Goal: Contribute content: Contribute content

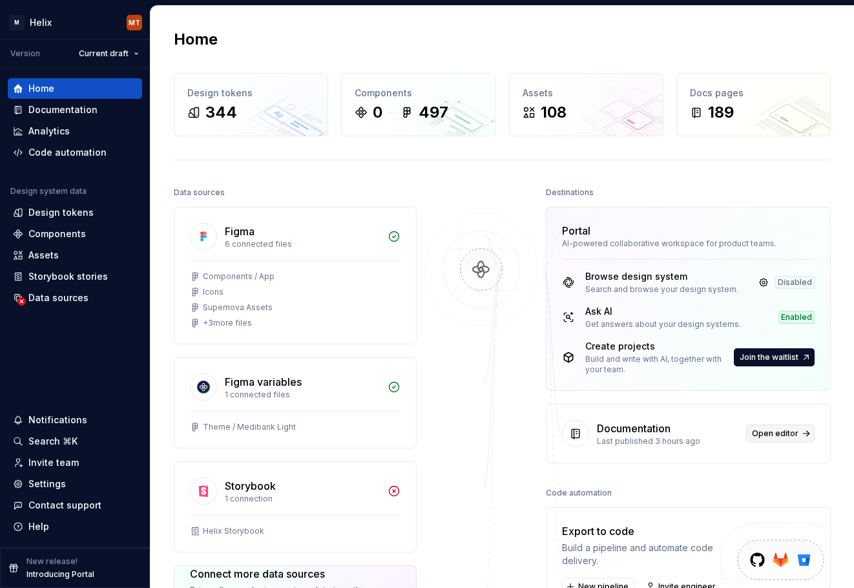
click at [780, 435] on span "Open editor" at bounding box center [775, 433] width 47 height 10
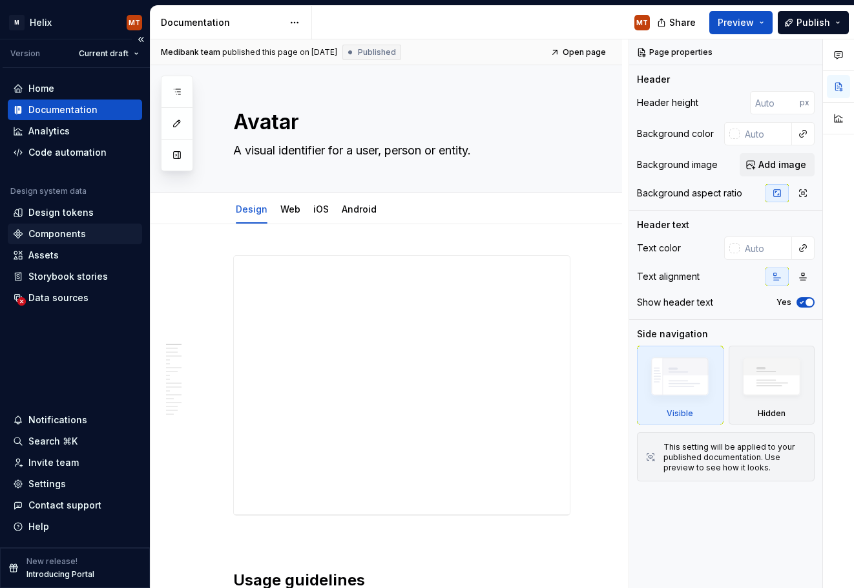
click at [54, 235] on div "Components" at bounding box center [56, 233] width 57 height 13
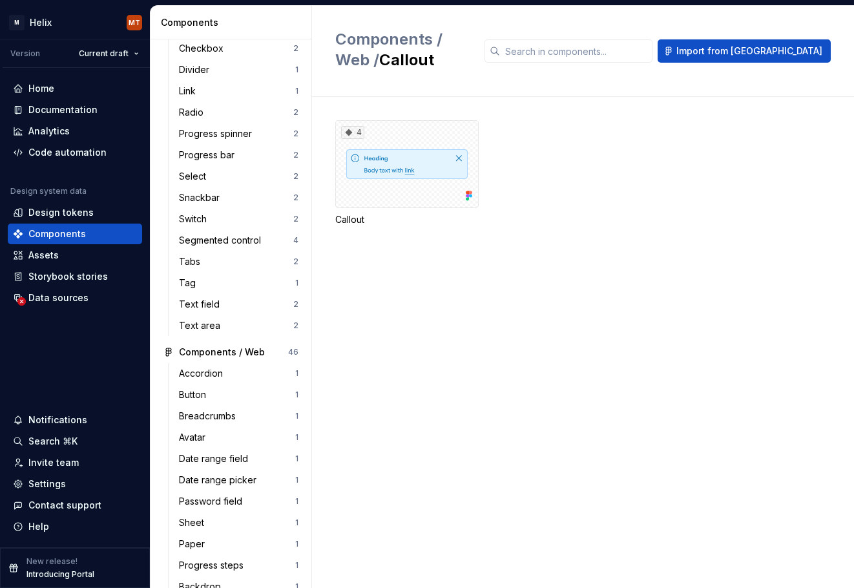
scroll to position [493, 0]
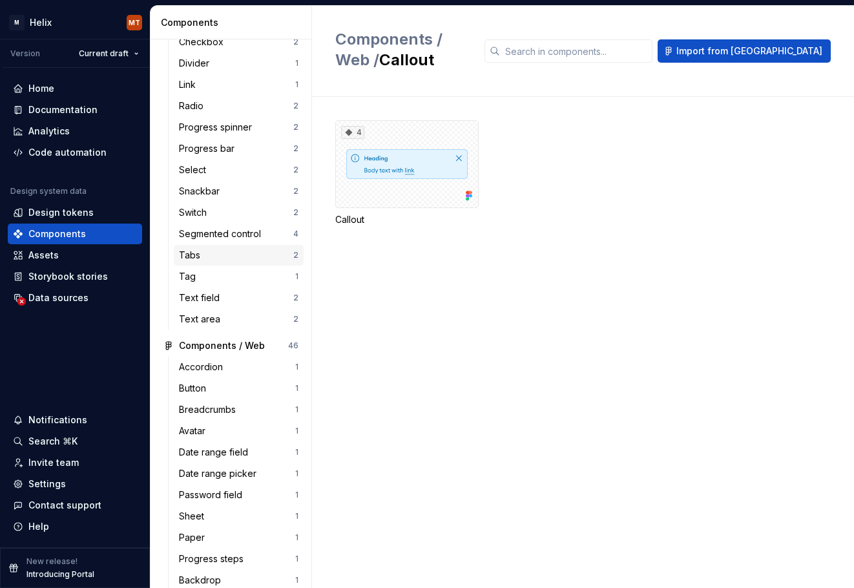
click at [233, 254] on div "Tabs" at bounding box center [236, 255] width 114 height 13
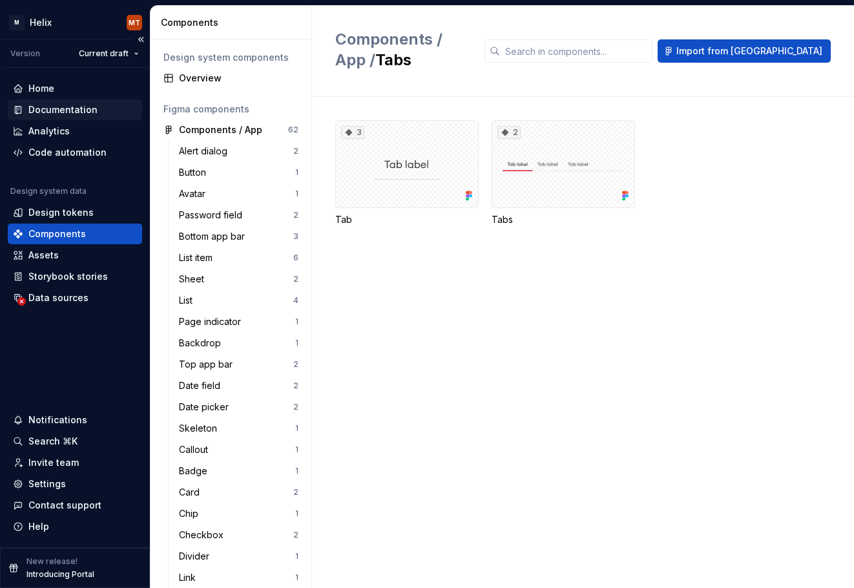
click at [85, 111] on div "Documentation" at bounding box center [62, 109] width 69 height 13
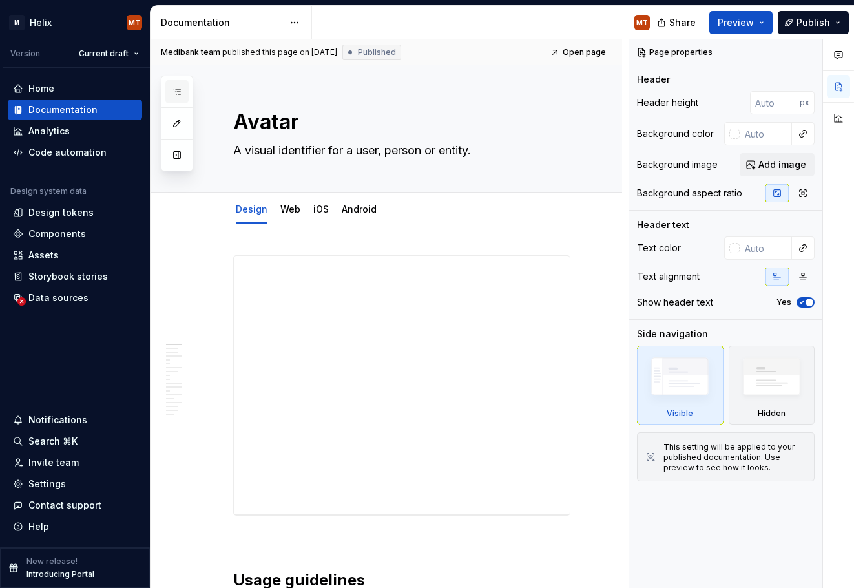
click at [176, 89] on icon "button" at bounding box center [177, 92] width 10 height 10
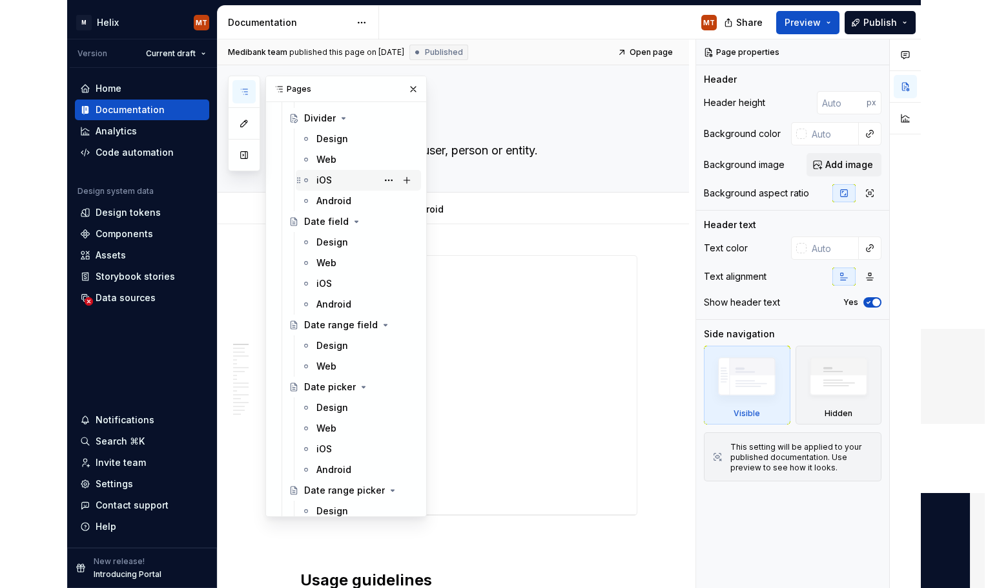
scroll to position [1794, 0]
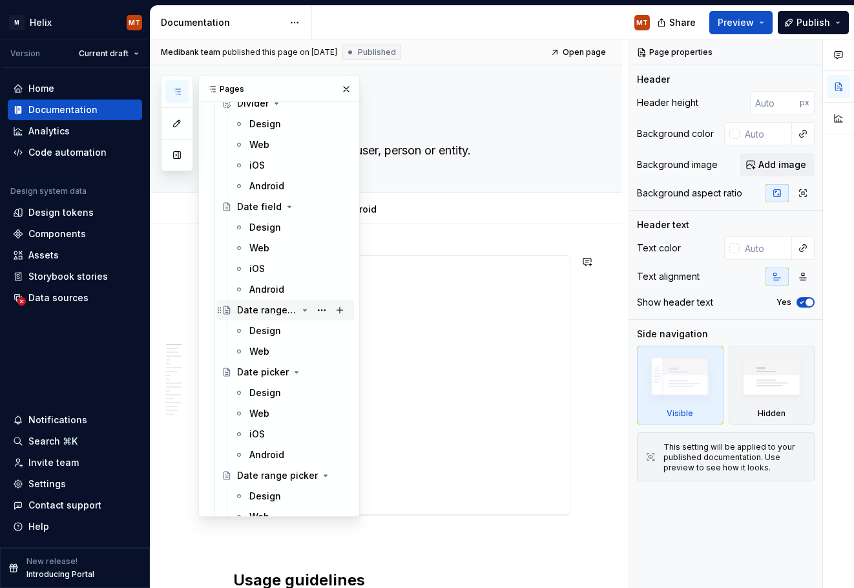
click at [265, 309] on div "Date range field" at bounding box center [267, 310] width 60 height 13
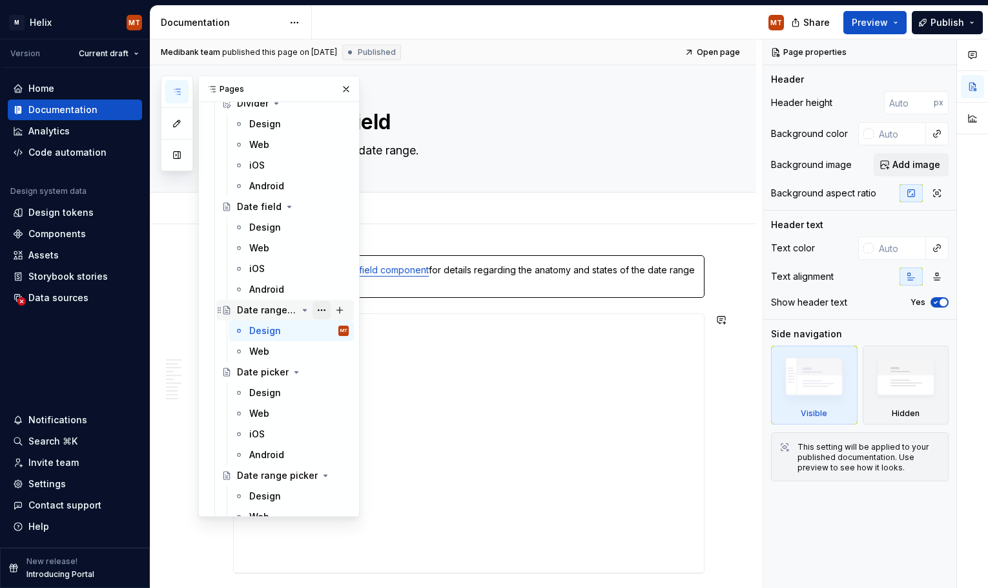
click at [324, 310] on button "Page tree" at bounding box center [322, 310] width 18 height 18
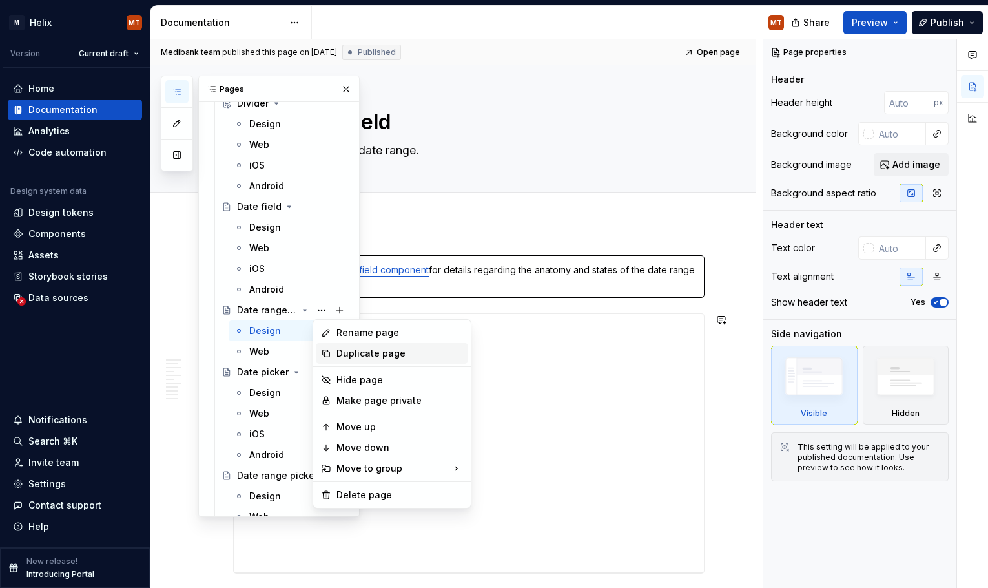
click at [343, 350] on div "Duplicate page" at bounding box center [400, 353] width 127 height 13
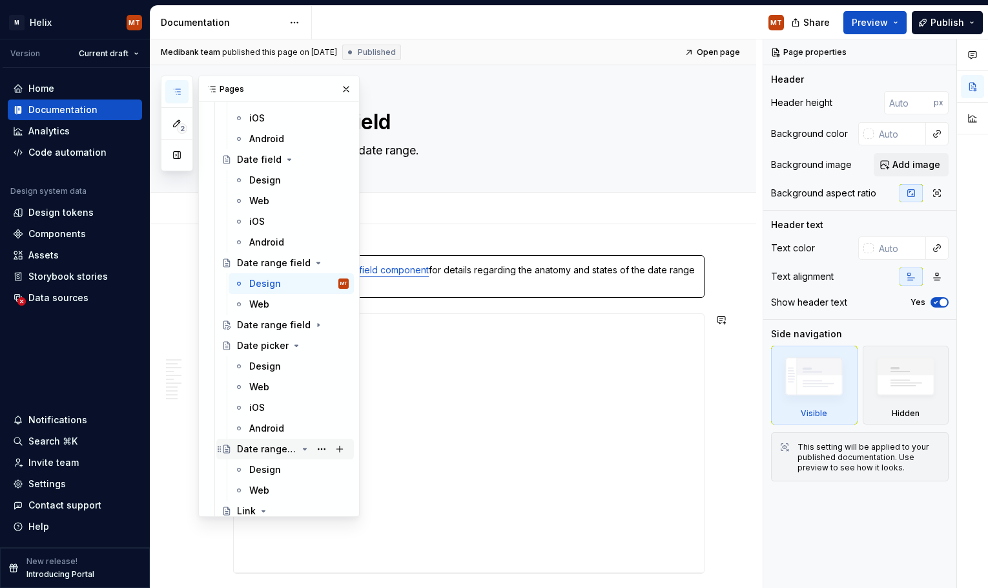
scroll to position [1840, 0]
click at [305, 325] on icon "Page tree" at bounding box center [304, 326] width 1 height 3
click at [291, 327] on div "Date range field" at bounding box center [267, 326] width 60 height 13
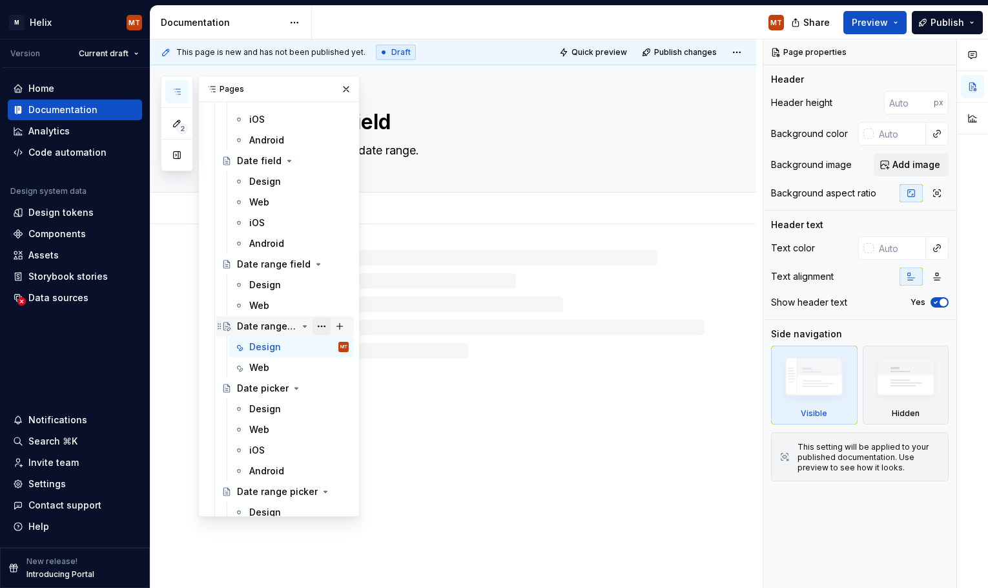
click at [323, 322] on button "Page tree" at bounding box center [322, 326] width 18 height 18
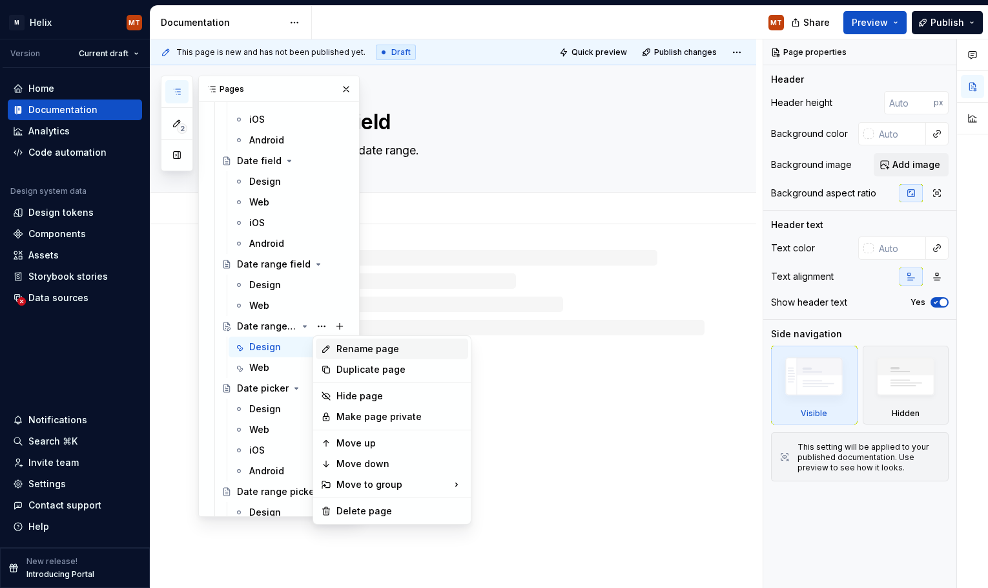
click at [351, 348] on div "Rename page" at bounding box center [400, 348] width 127 height 13
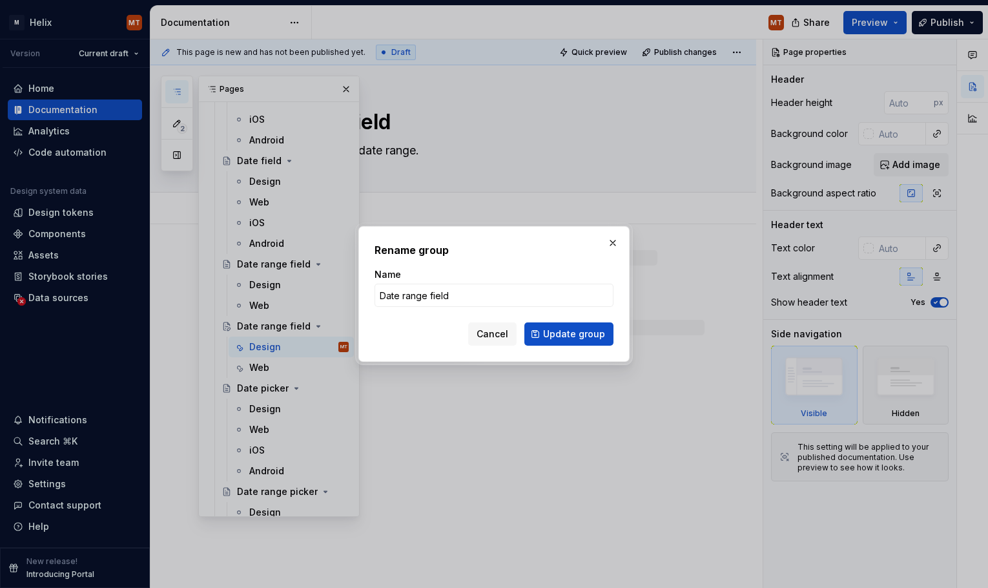
type textarea "*"
type input "Quantity [PERSON_NAME]"
type textarea "*"
type input "Quantity Stepper"
type textarea "*"
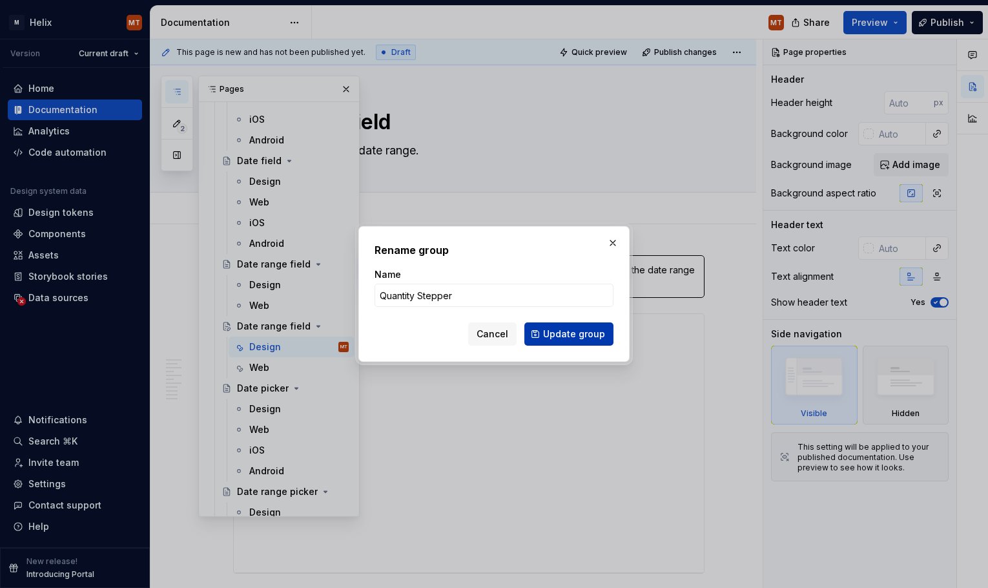
type input "Quantity Stepper"
click at [587, 331] on span "Update group" at bounding box center [574, 333] width 62 height 13
type textarea "*"
type textarea "Quantity Stepper"
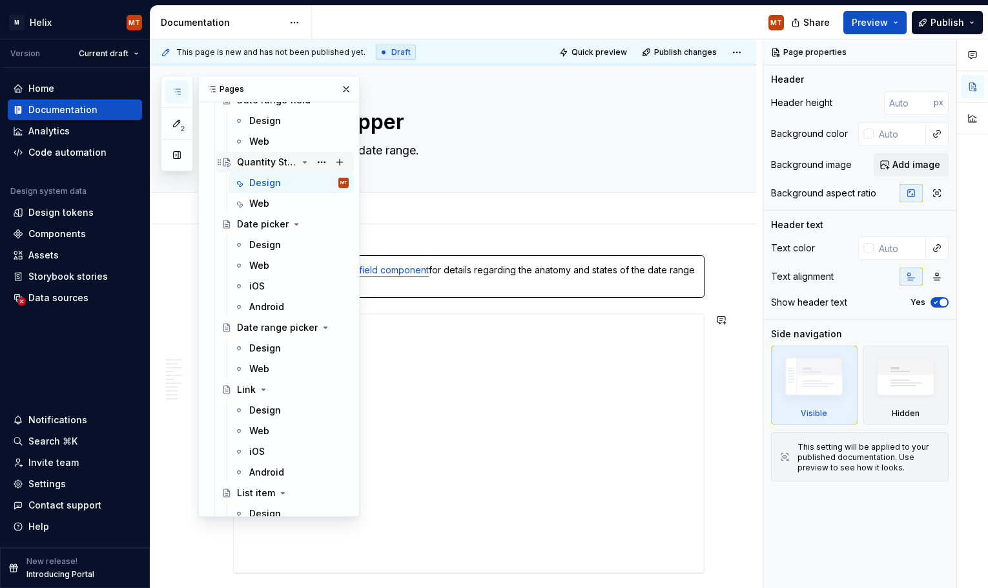
scroll to position [2006, 0]
click at [308, 158] on icon "Page tree" at bounding box center [305, 160] width 10 height 10
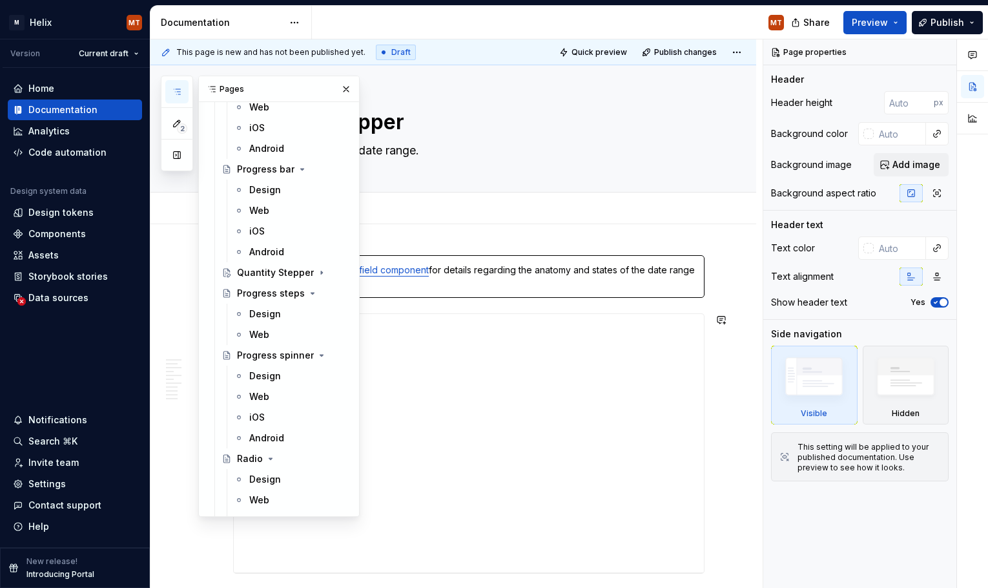
scroll to position [2805, 0]
click at [280, 439] on div "Quantity Stepper" at bounding box center [267, 436] width 60 height 13
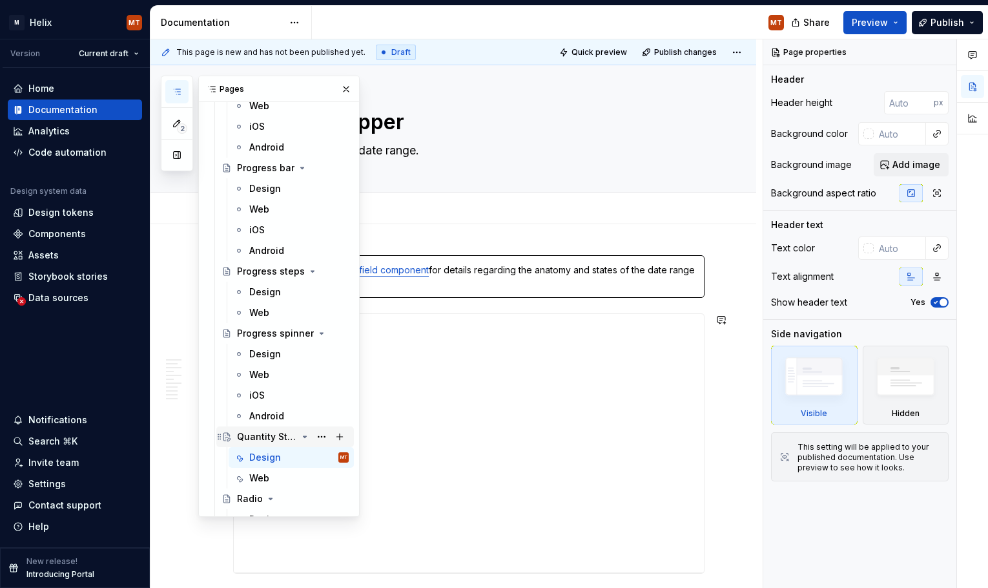
click at [280, 433] on div "Quantity Stepper" at bounding box center [267, 436] width 60 height 13
click at [541, 171] on div "Quantity Stepper Allows users to enter a date range." at bounding box center [469, 128] width 472 height 127
click at [347, 87] on button "button" at bounding box center [346, 89] width 18 height 18
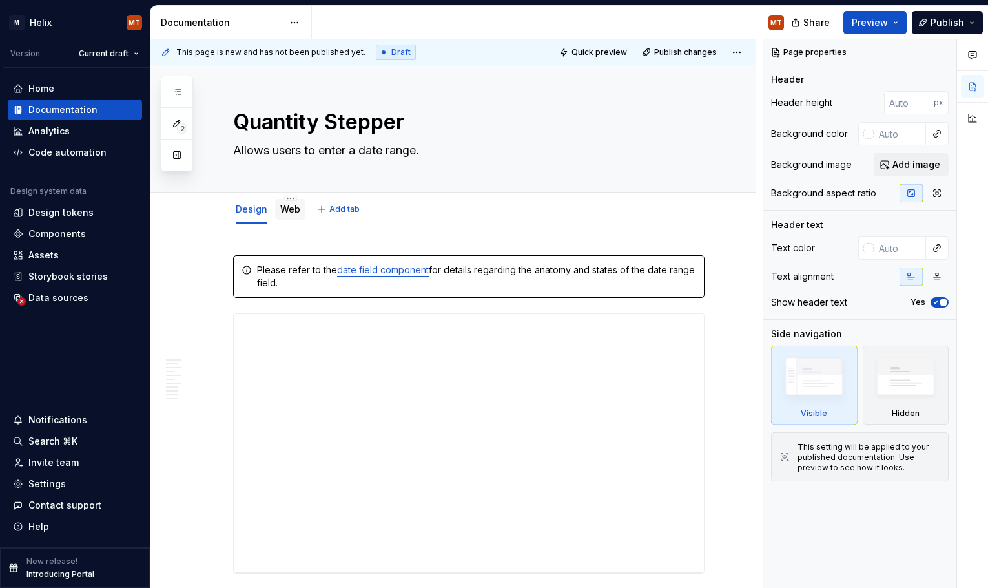
click at [284, 205] on link "Web" at bounding box center [290, 208] width 20 height 11
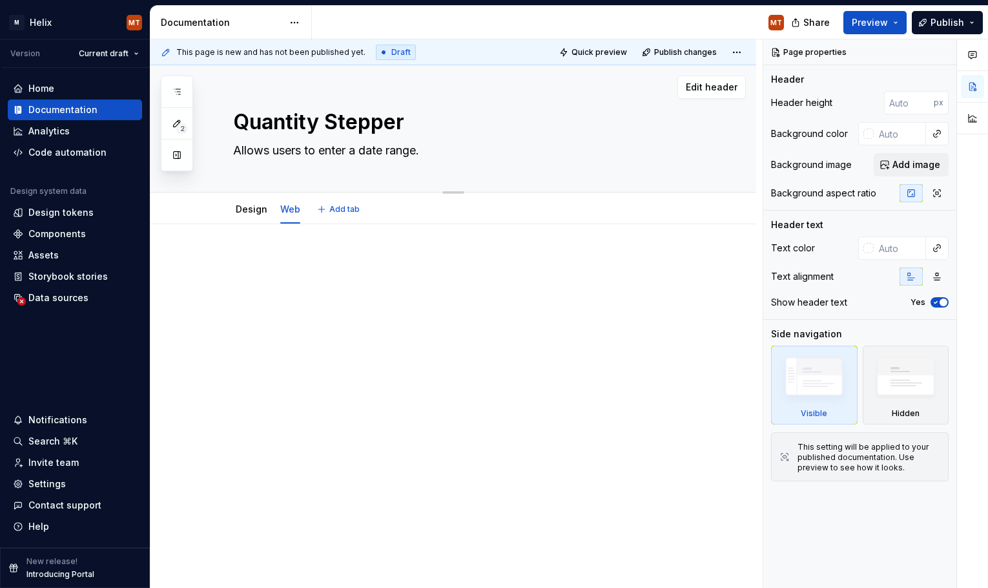
drag, startPoint x: 437, startPoint y: 154, endPoint x: 362, endPoint y: 154, distance: 75.6
click at [361, 154] on textarea "Allows users to enter a date range." at bounding box center [467, 150] width 472 height 21
click at [418, 157] on textarea "Allows users to enter a date range." at bounding box center [467, 150] width 472 height 21
drag, startPoint x: 435, startPoint y: 153, endPoint x: 234, endPoint y: 152, distance: 201.5
click at [234, 152] on textarea "Allows users to enter a date range." at bounding box center [467, 150] width 472 height 21
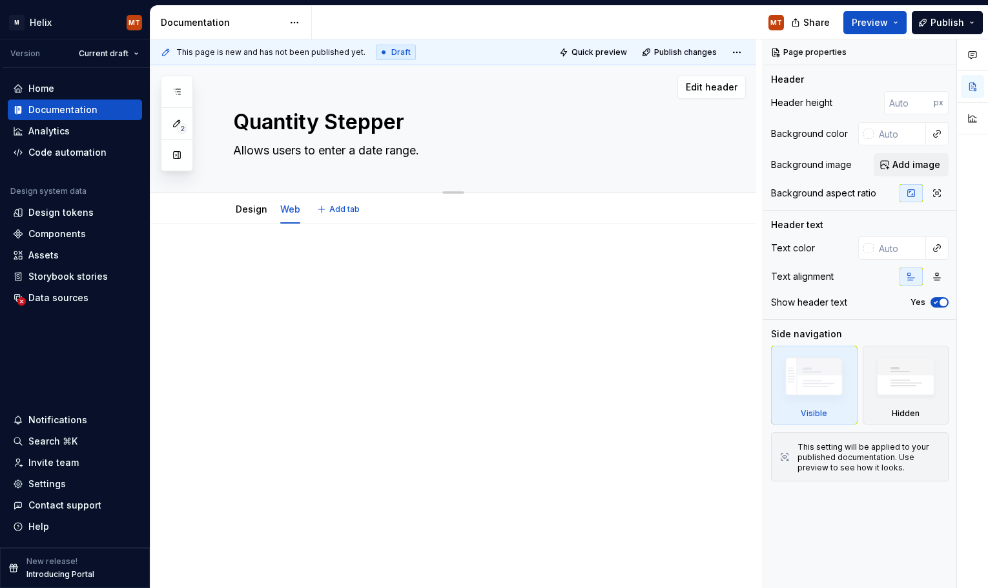
type textarea "*"
type textarea "A"
type textarea "*"
type textarea "An"
type textarea "*"
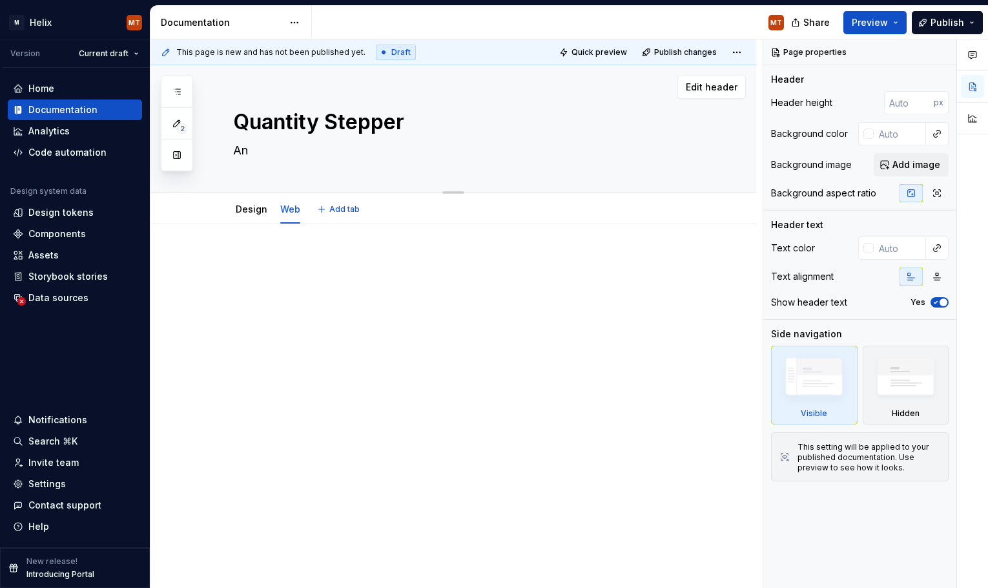
type textarea "An i"
type textarea "*"
type textarea "An in"
type textarea "*"
type textarea "An inp"
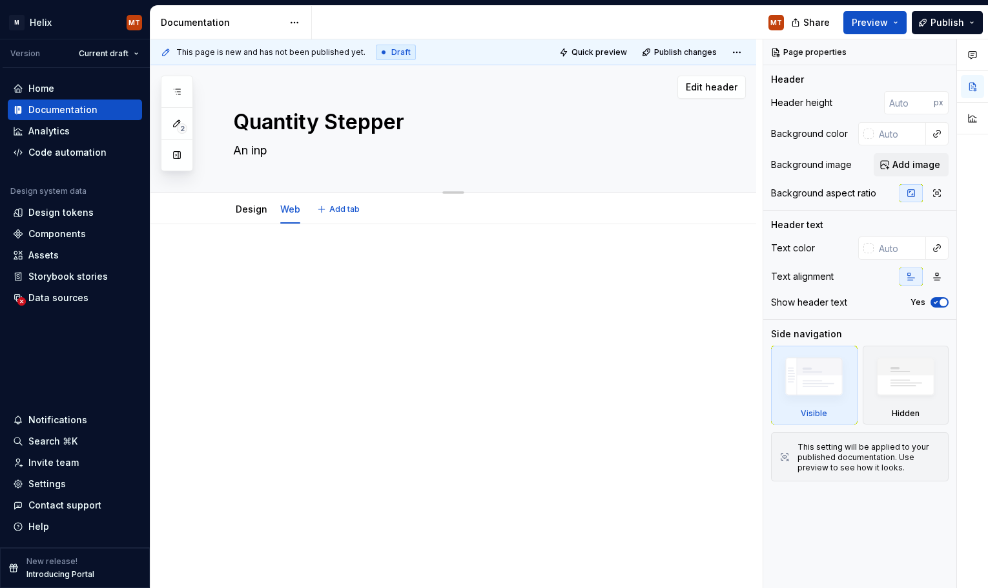
type textarea "*"
type textarea "An inpu"
type textarea "*"
type textarea "An input"
type textarea "*"
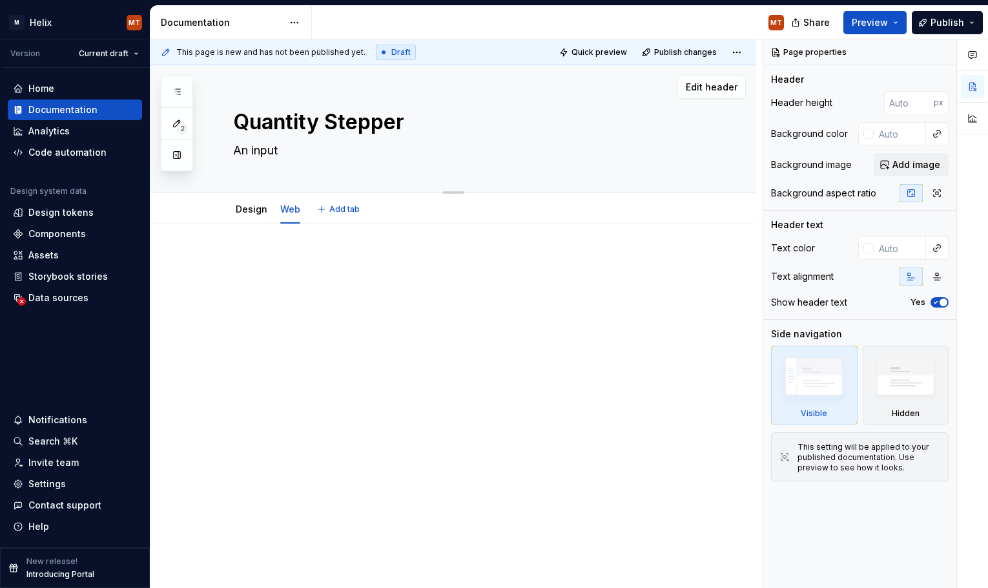
type textarea "An input"
type textarea "*"
type textarea "An input c"
type textarea "*"
type textarea "An input co"
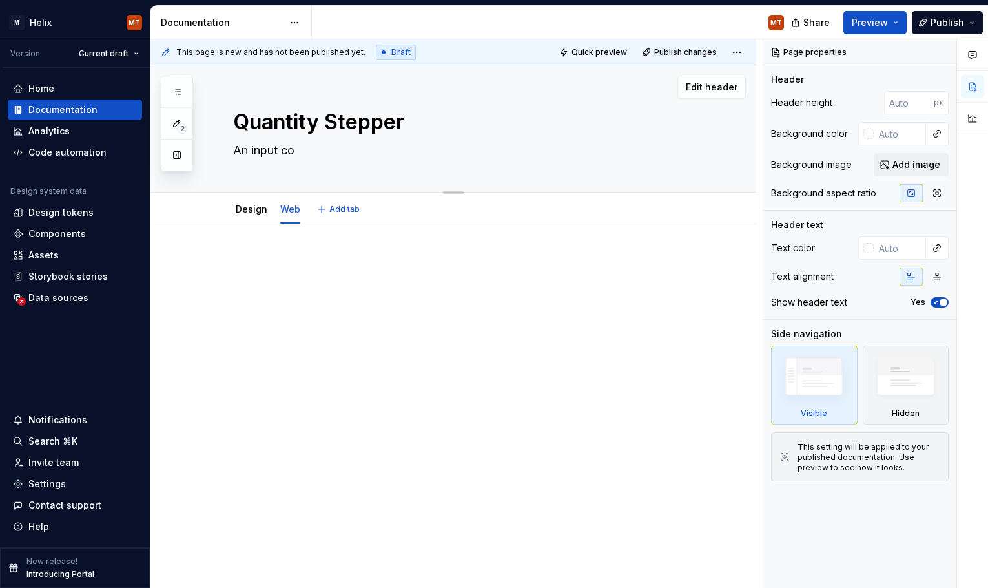
type textarea "*"
type textarea "An input con"
type textarea "*"
type textarea "An input cont"
type textarea "*"
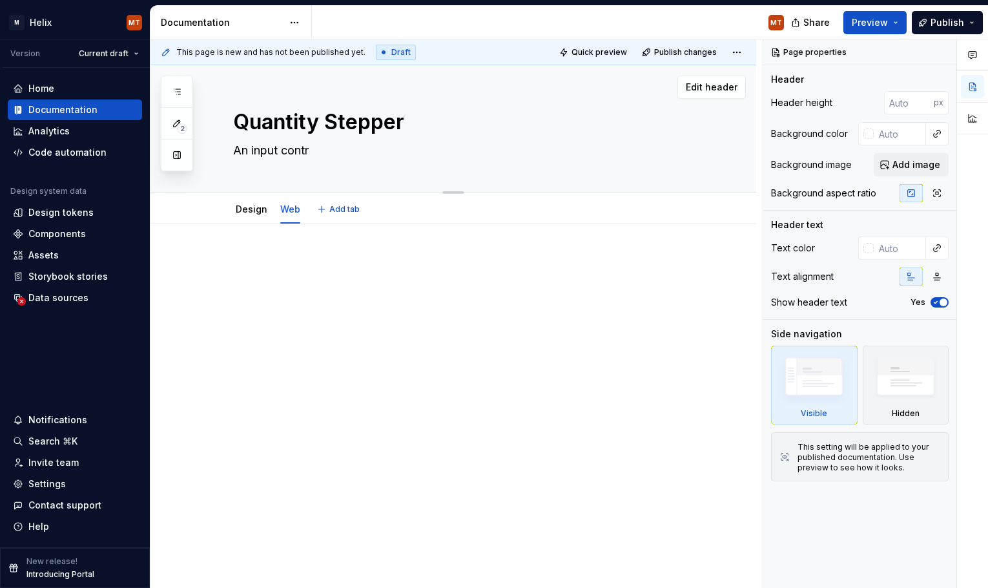
type textarea "An input contro"
type textarea "*"
type textarea "An input control"
type textarea "*"
type textarea "An input control"
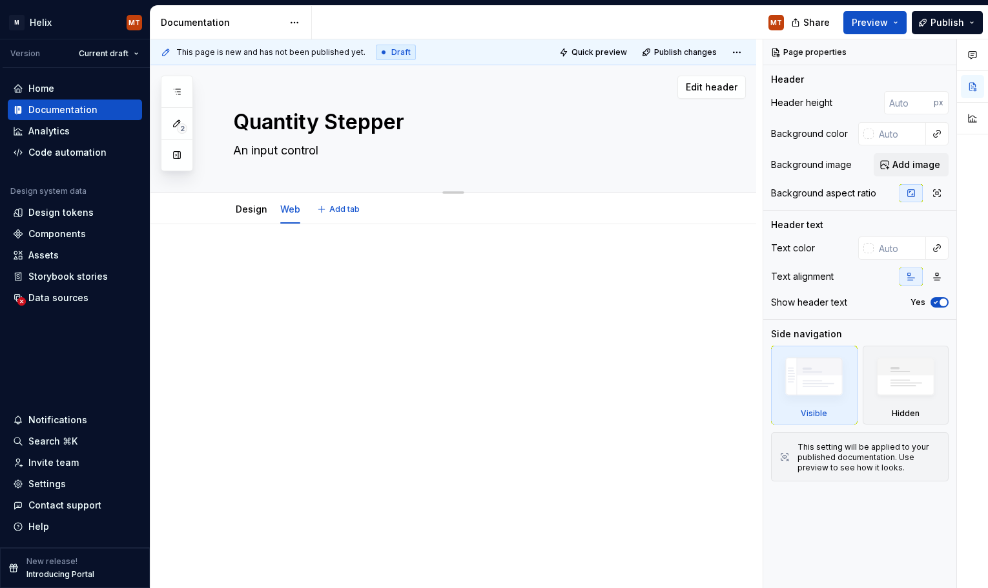
type textarea "*"
type textarea "An input control f"
type textarea "*"
type textarea "An input control fo"
type textarea "*"
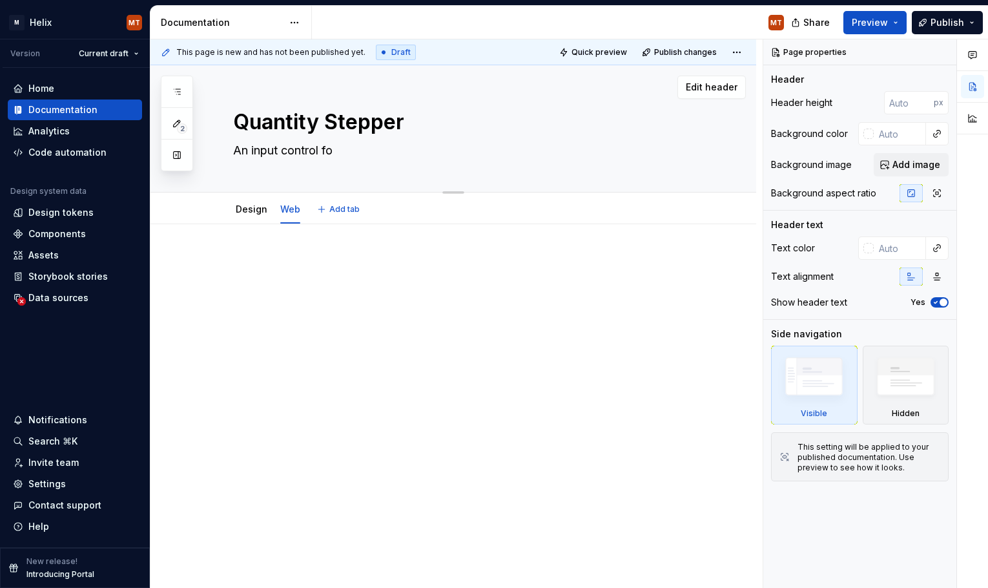
type textarea "An input control for"
type textarea "*"
type textarea "An input control for"
click at [388, 154] on textarea "An input control for" at bounding box center [467, 150] width 472 height 21
type textarea "*"
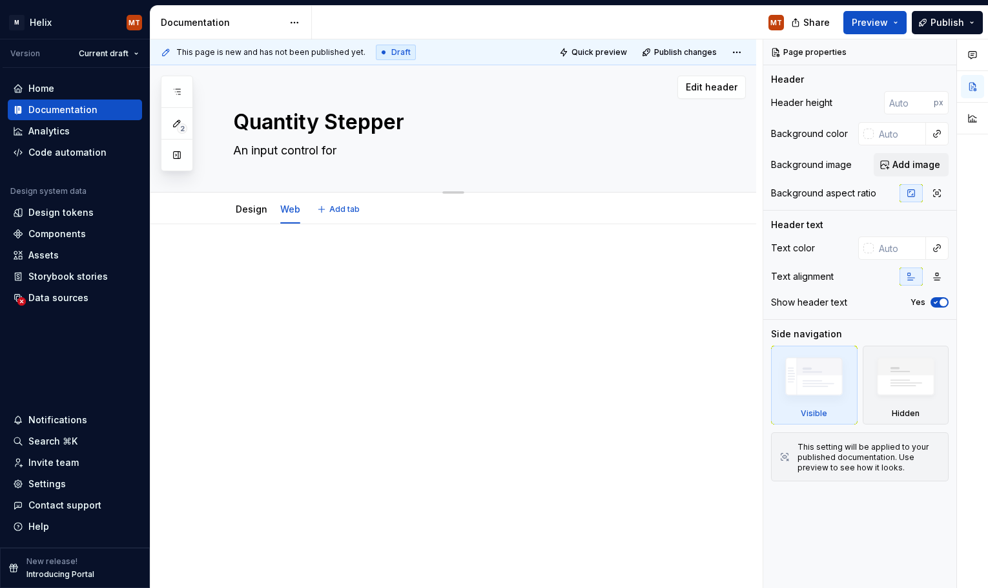
type textarea "An input control for"
type textarea "*"
type textarea "An input control for i"
type textarea "*"
type textarea "An input control for in"
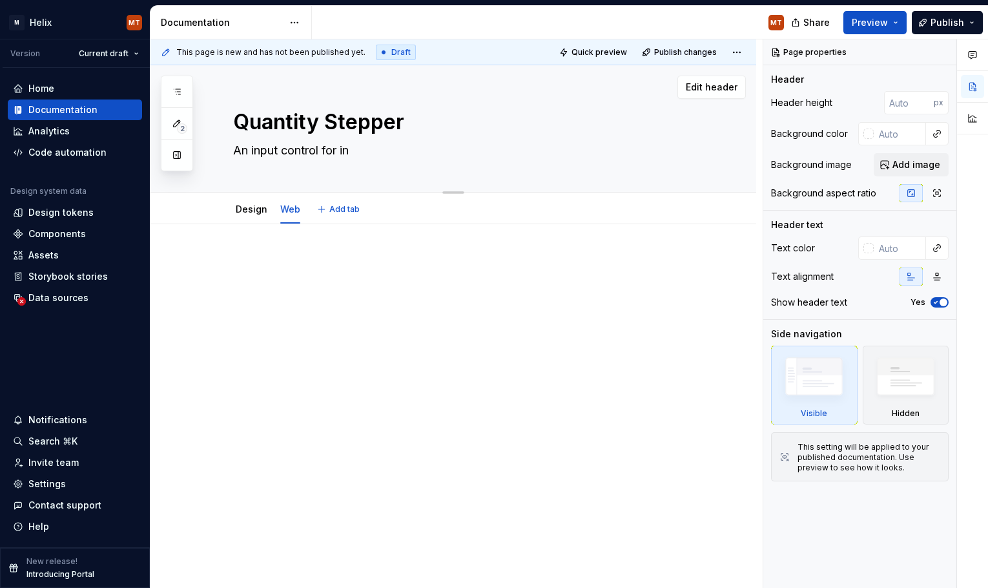
type textarea "*"
type textarea "An input control for inp"
type textarea "*"
type textarea "An input control for input"
type textarea "*"
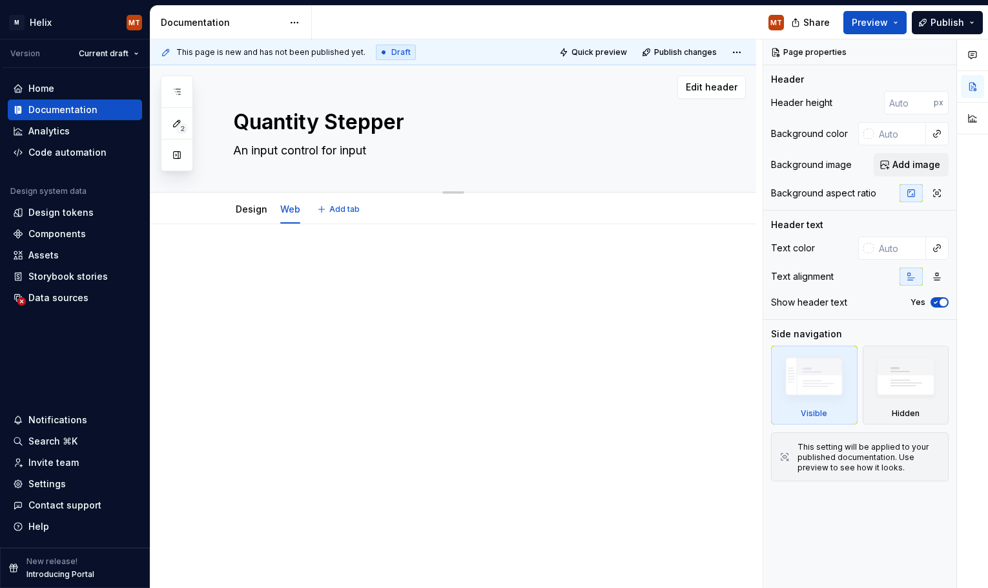
type textarea "An input control for inputt"
type textarea "*"
type textarea "An input control for inputti"
type textarea "*"
type textarea "An input control for inputtin"
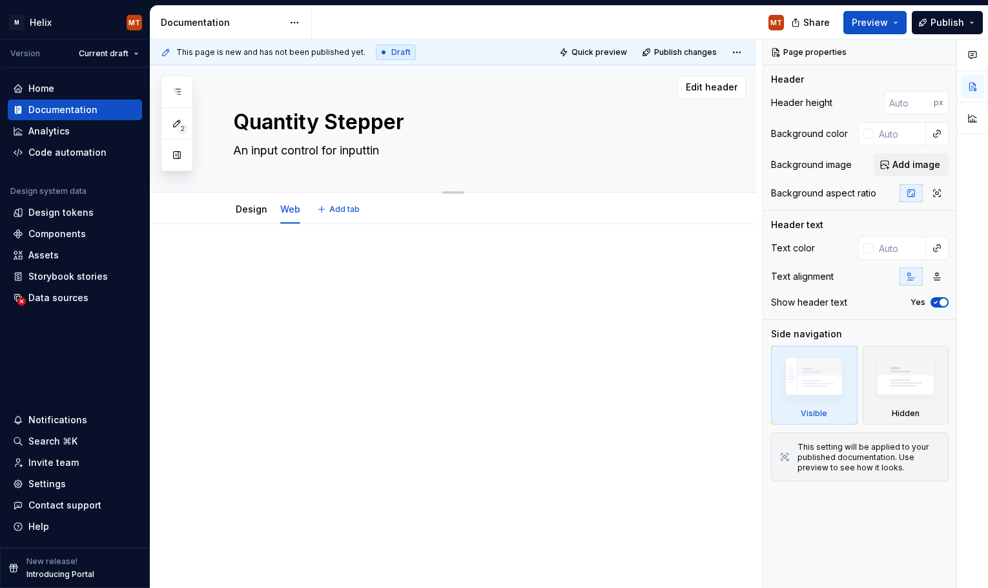
type textarea "*"
type textarea "An input control for inputting"
type textarea "*"
type textarea "An input control for inputting"
type textarea "*"
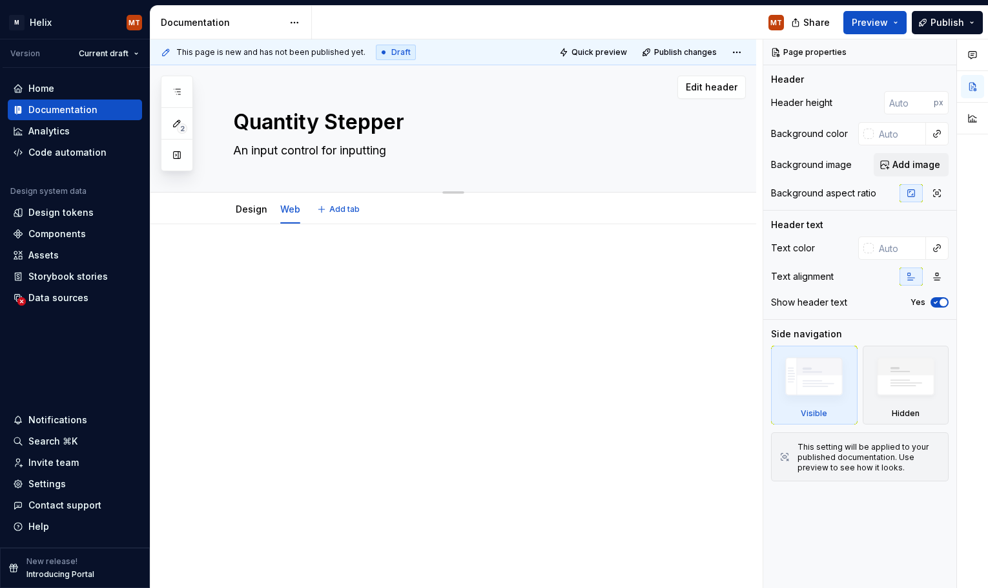
type textarea "An input control for inputting n"
type textarea "*"
type textarea "An input control for inputting nu"
type textarea "*"
type textarea "An input control for inputting num"
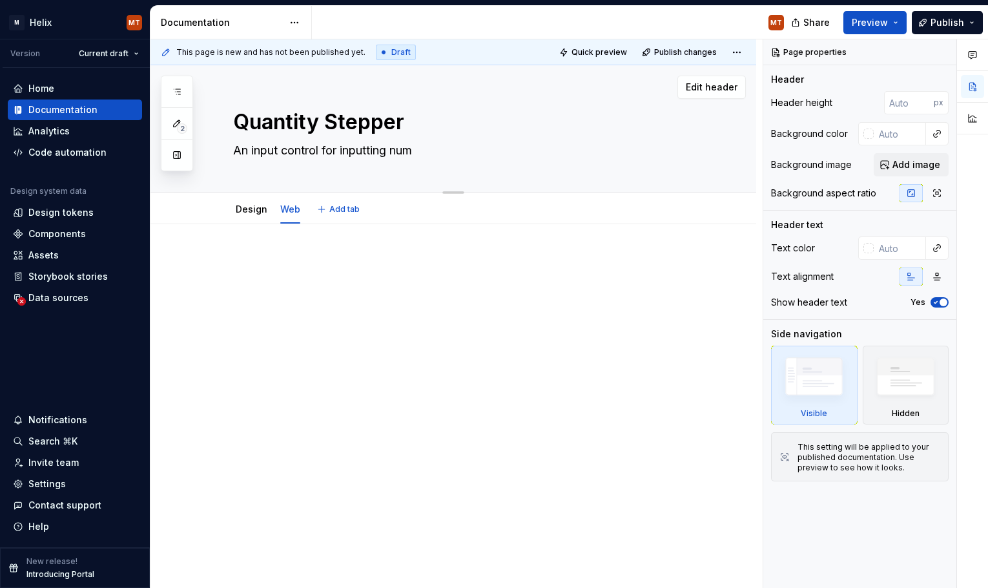
type textarea "*"
type textarea "An input control for inputting nume"
type textarea "*"
type textarea "An input control for inputting numer"
type textarea "*"
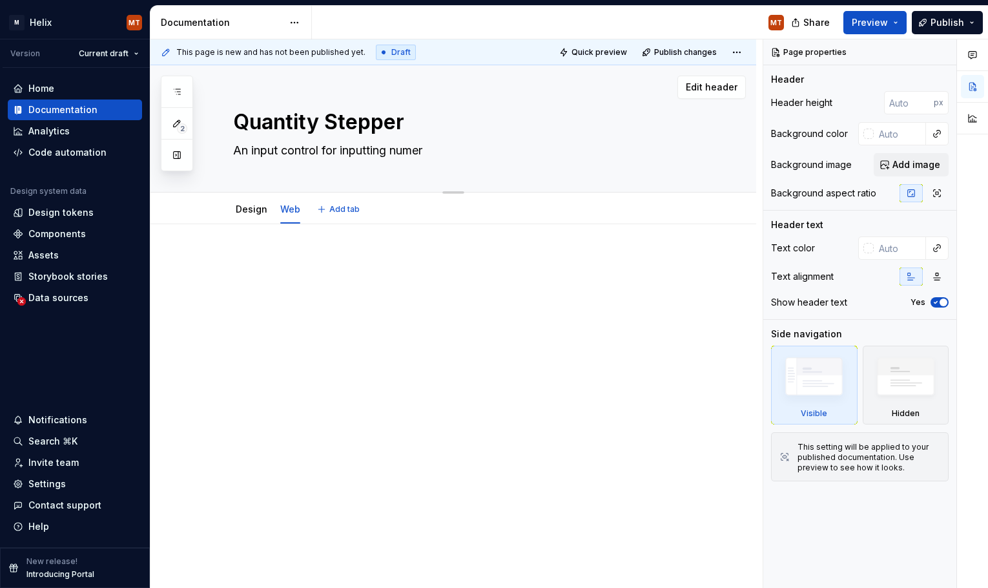
type textarea "An input control for inputting numeri"
type textarea "*"
type textarea "An input control for inputting numeric"
type textarea "*"
type textarea "An input control for inputting numeric"
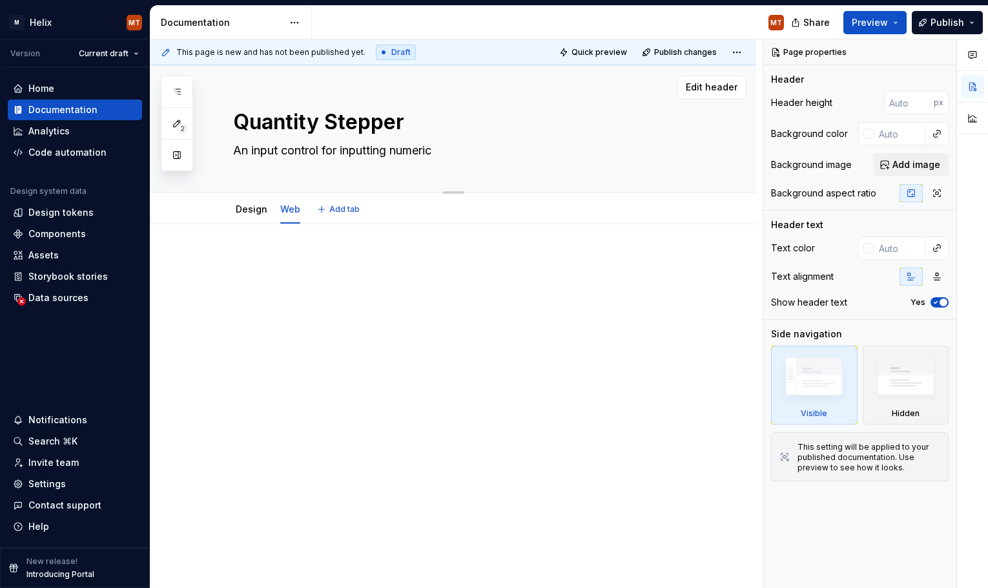
type textarea "*"
type textarea "An input control for inputting numeric i"
type textarea "*"
type textarea "An input control for inputting numeric in"
type textarea "*"
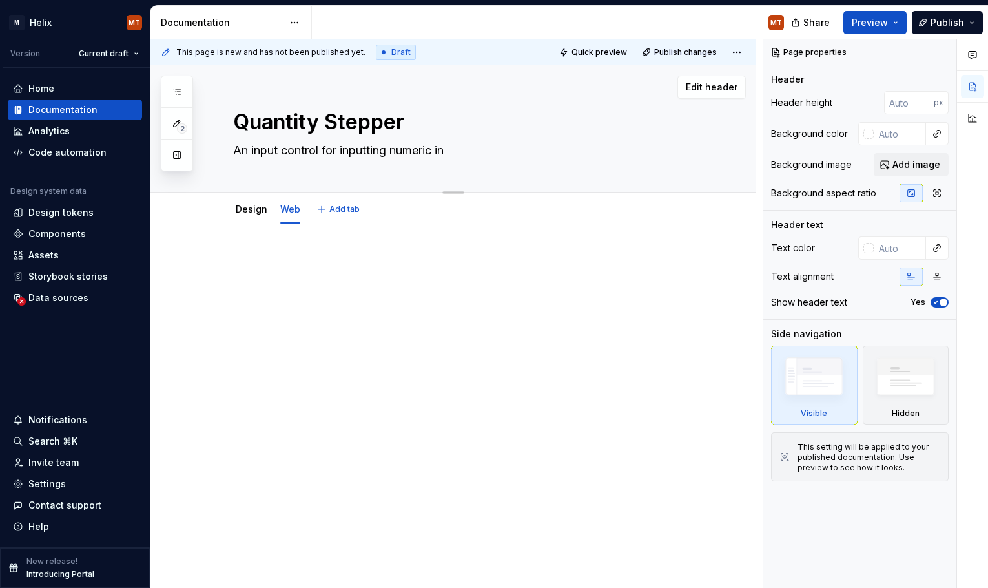
type textarea "An input control for inputting numeric inf"
type textarea "*"
type textarea "An input control for inputting numeric info"
type textarea "*"
type textarea "An input control for inputting numeric inform"
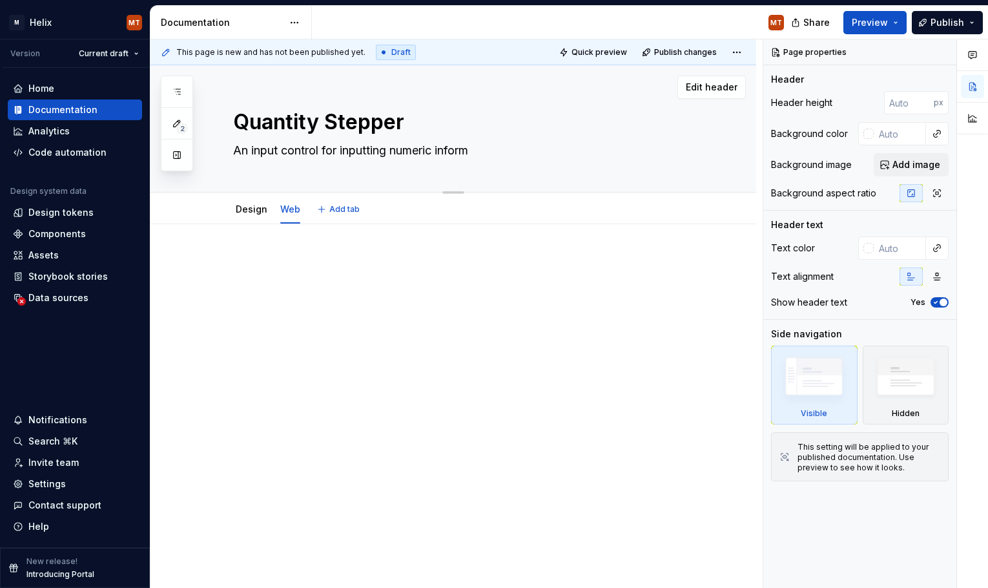
type textarea "*"
type textarea "An input control for inputting numeric informa"
type textarea "*"
type textarea "An input control for inputting numeric informat"
type textarea "*"
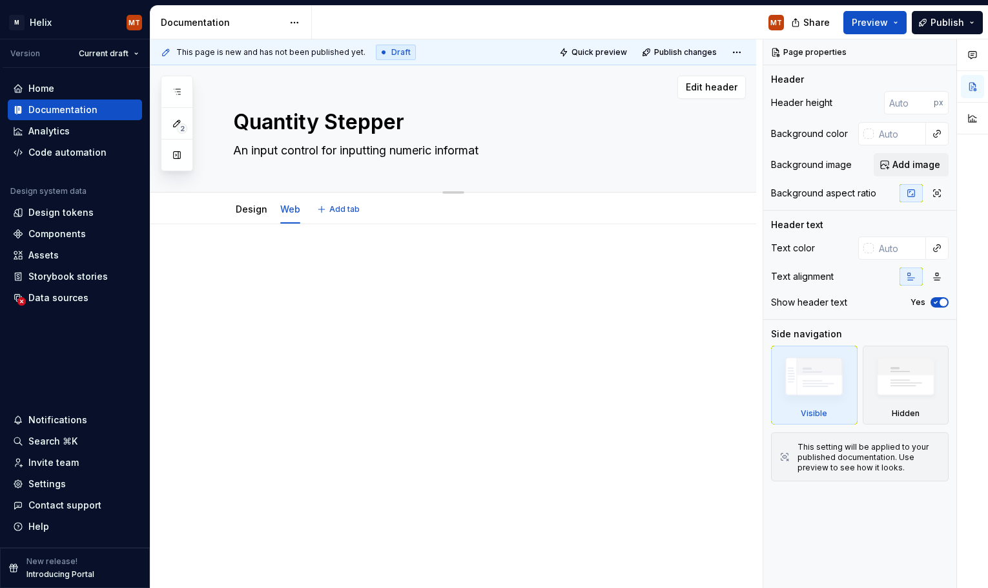
type textarea "An input control for inputting numeric informati"
type textarea "*"
type textarea "An input control for inputting numeric informatio"
type textarea "*"
type textarea "An input control for inputting numeric information"
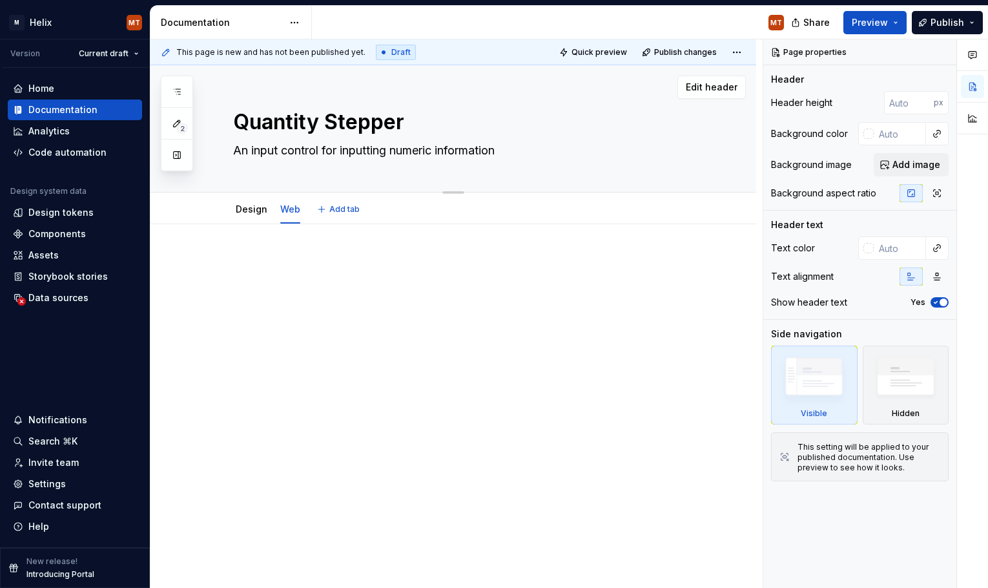
type textarea "*"
type textarea "An input control for inputting numeric information."
type textarea "*"
type textarea "An input control for inputting numeric information."
click at [282, 119] on textarea "Quantity Stepper" at bounding box center [467, 122] width 472 height 31
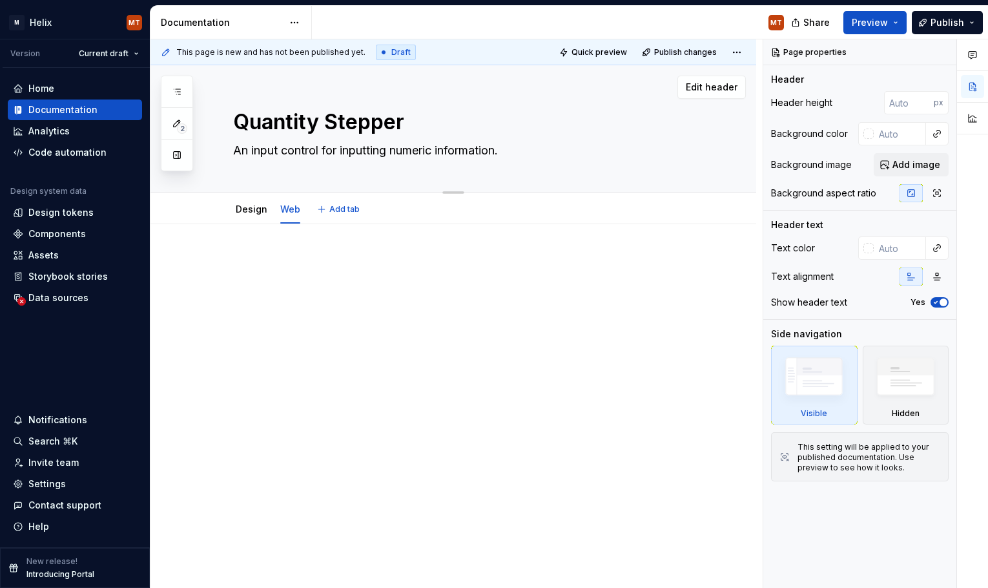
click at [282, 119] on textarea "Quantity Stepper" at bounding box center [467, 122] width 472 height 31
type textarea "*"
type textarea "I Stepper"
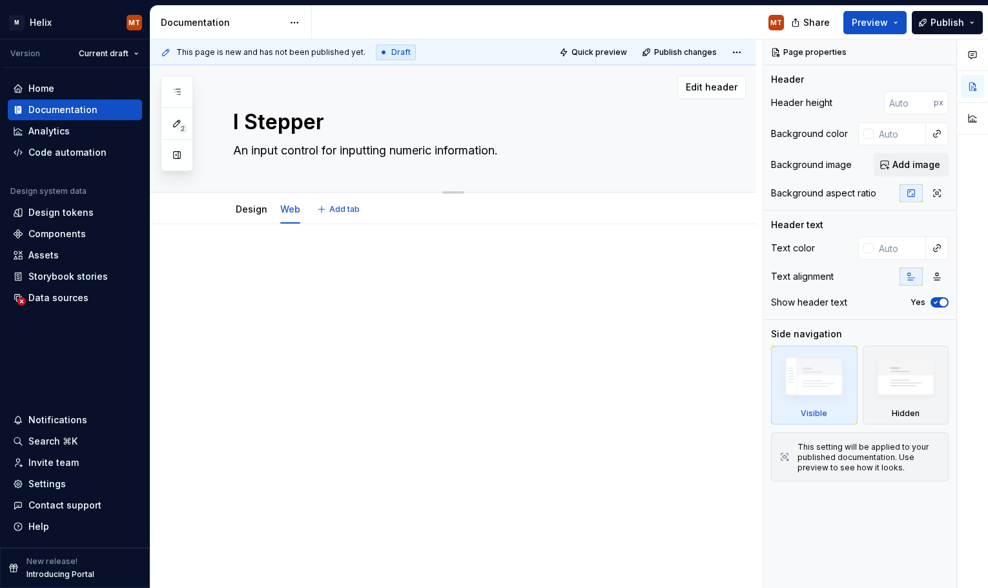
type textarea "*"
type textarea "In Stepper"
type textarea "*"
type textarea "Inp Stepper"
type textarea "*"
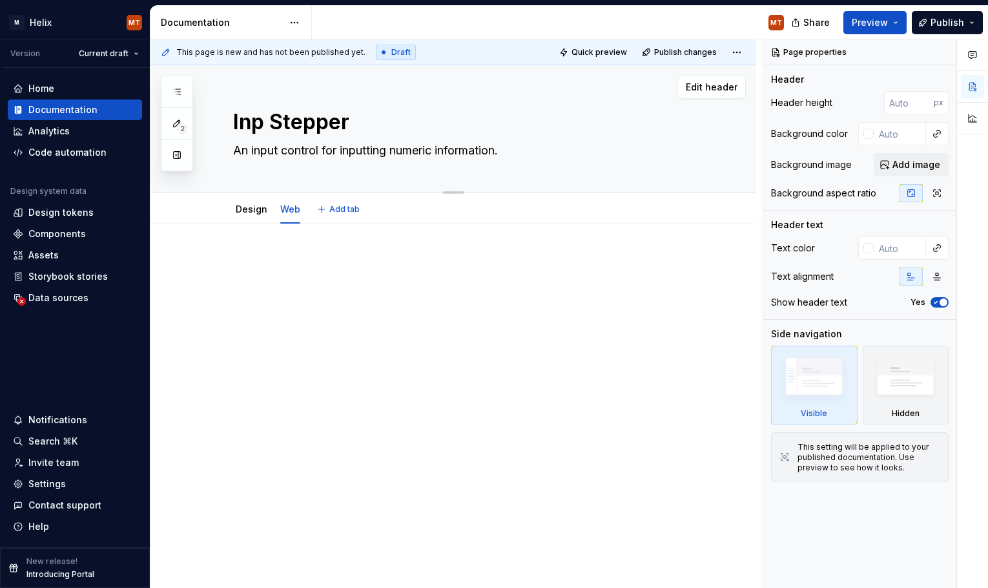
type textarea "Inpu Stepper"
type textarea "*"
type textarea "Input Stepper"
type textarea "*"
type textarea "Input Stepper"
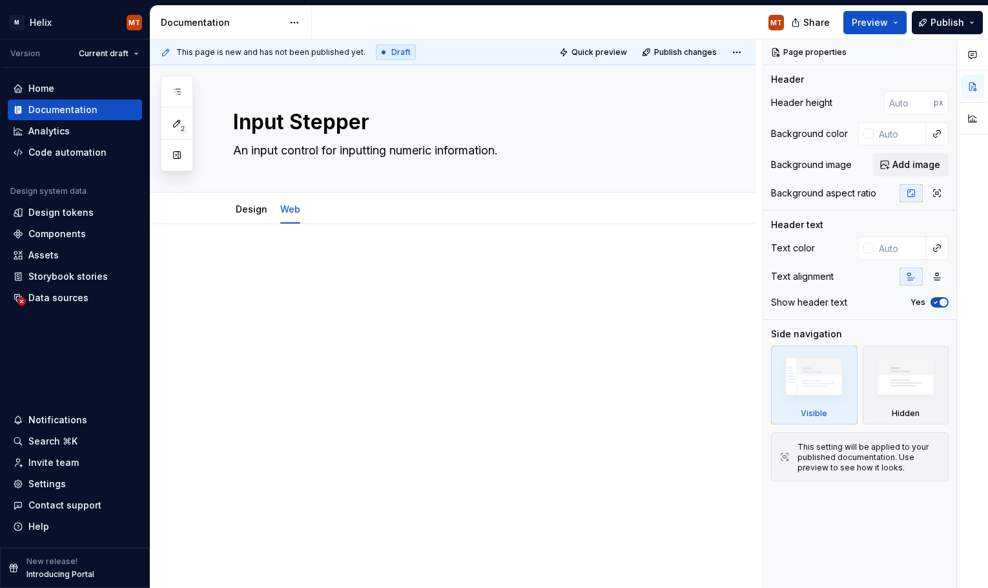
click at [389, 334] on div at bounding box center [454, 360] width 606 height 272
click at [178, 94] on icon "button" at bounding box center [177, 92] width 10 height 10
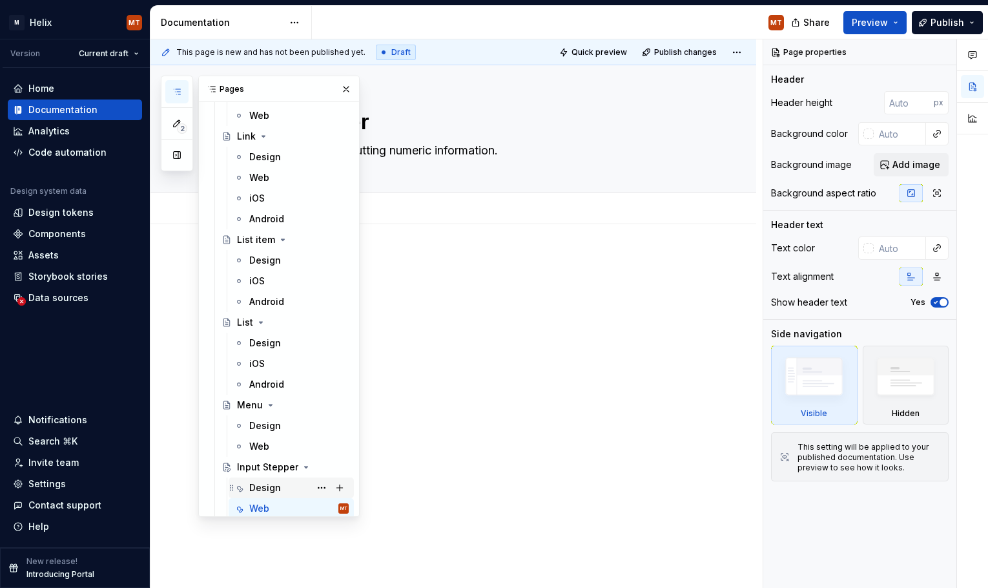
scroll to position [2195, 0]
drag, startPoint x: 222, startPoint y: 463, endPoint x: 654, endPoint y: 6, distance: 628.3
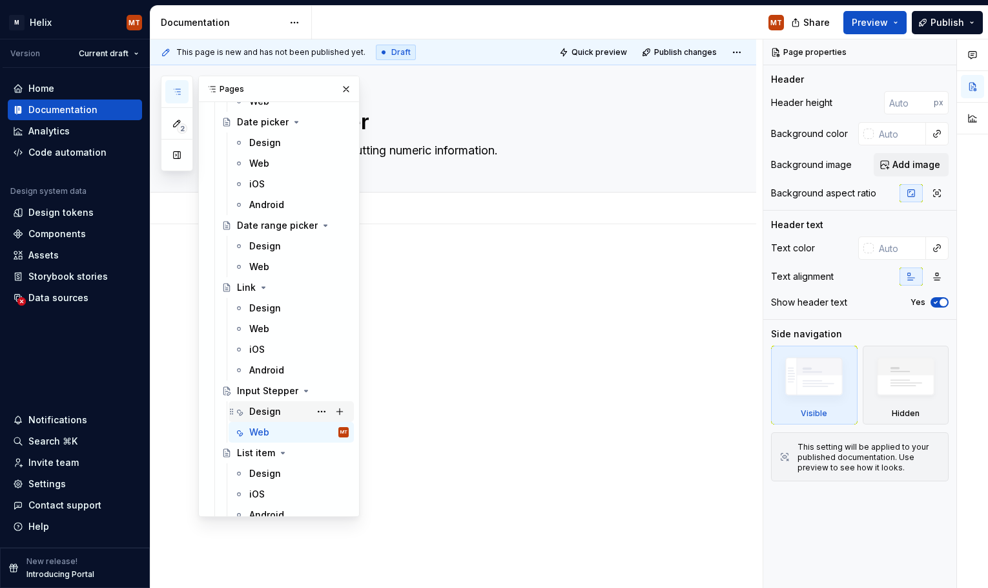
scroll to position [2041, 0]
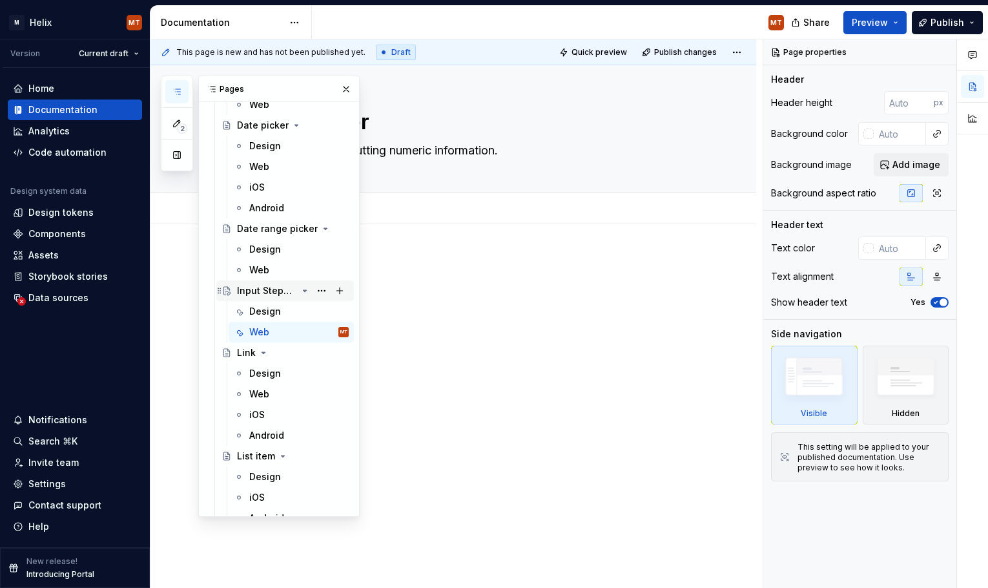
click at [264, 289] on div "Input Stepper" at bounding box center [267, 290] width 60 height 13
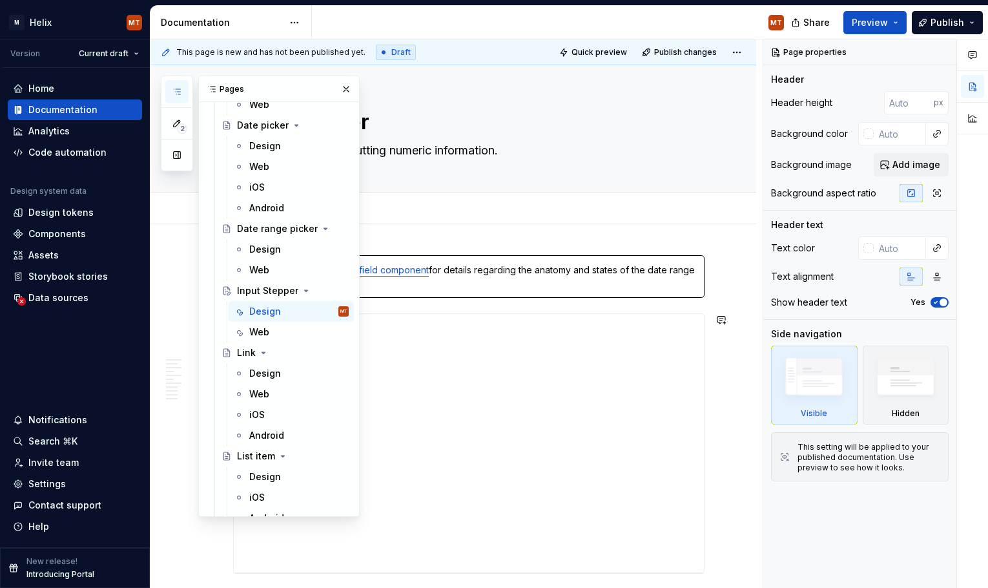
click at [723, 329] on div "**********" at bounding box center [457, 313] width 612 height 549
click at [728, 362] on div "**********" at bounding box center [457, 313] width 612 height 549
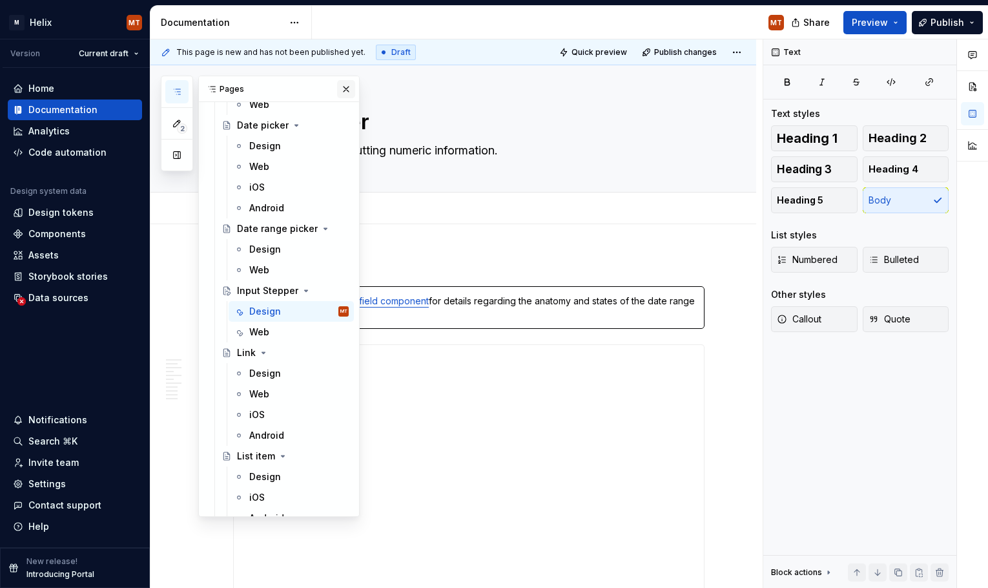
click at [341, 89] on button "button" at bounding box center [346, 89] width 18 height 18
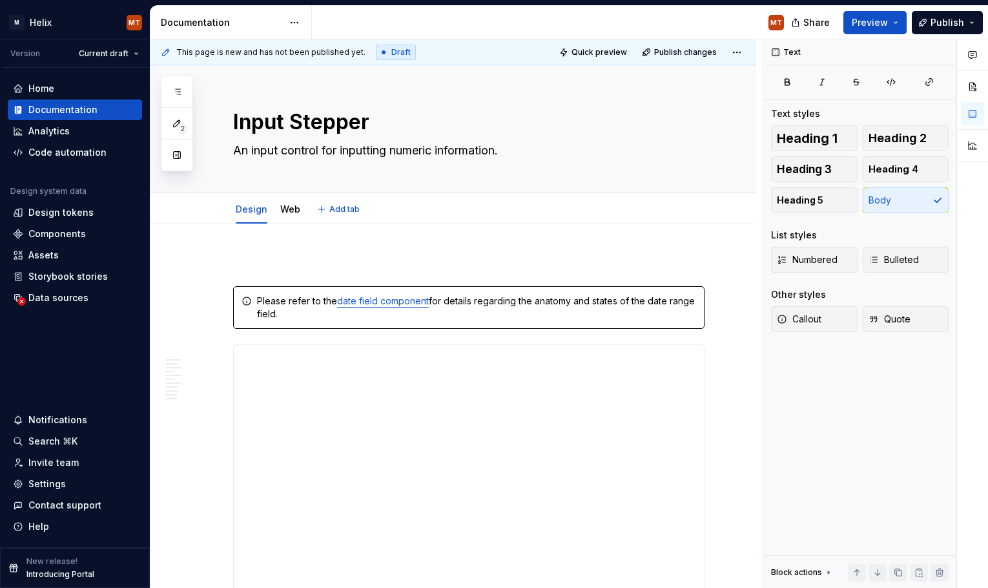
type textarea "*"
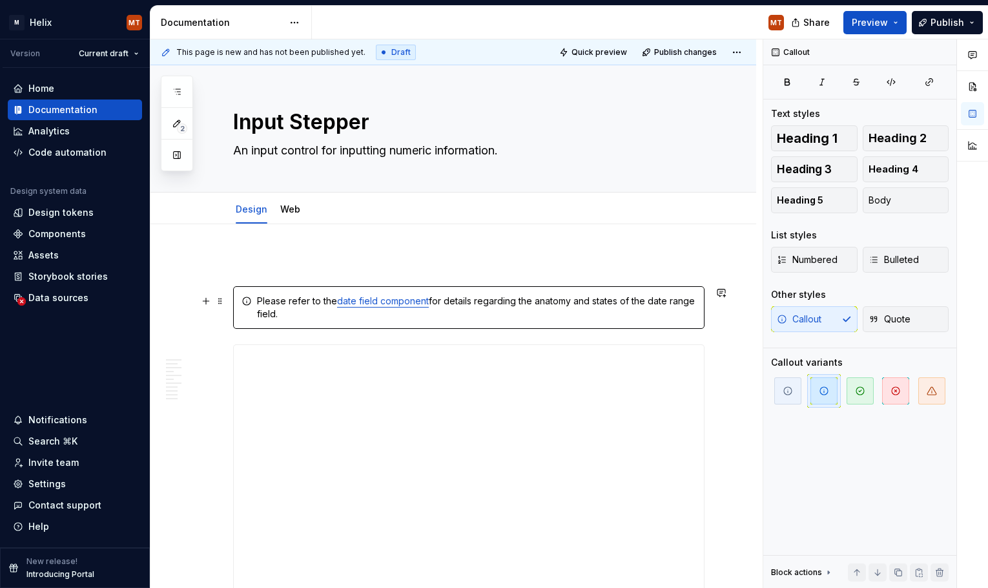
drag, startPoint x: 239, startPoint y: 278, endPoint x: 268, endPoint y: 286, distance: 30.3
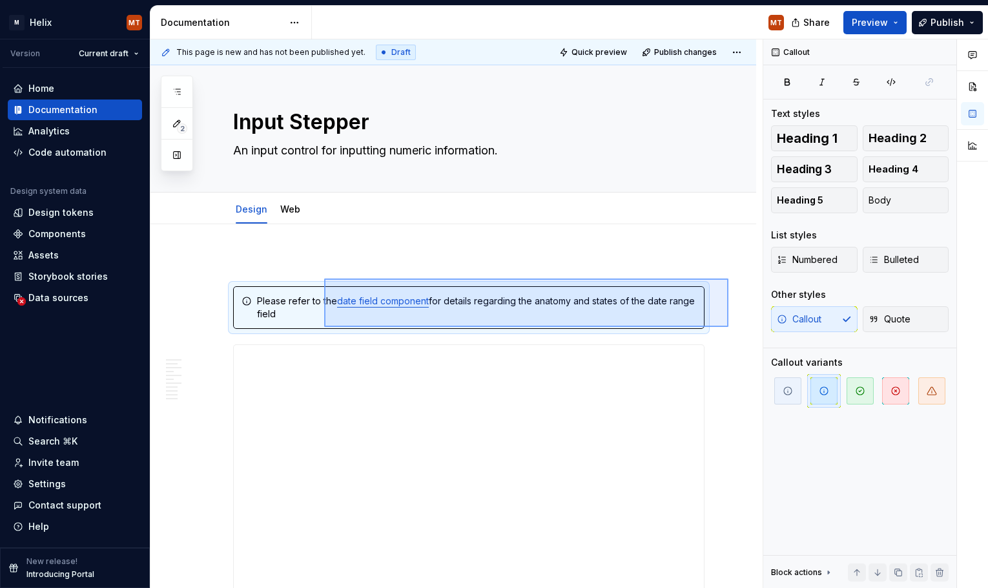
drag, startPoint x: 729, startPoint y: 327, endPoint x: 324, endPoint y: 278, distance: 407.2
click at [324, 278] on div "**********" at bounding box center [457, 313] width 612 height 549
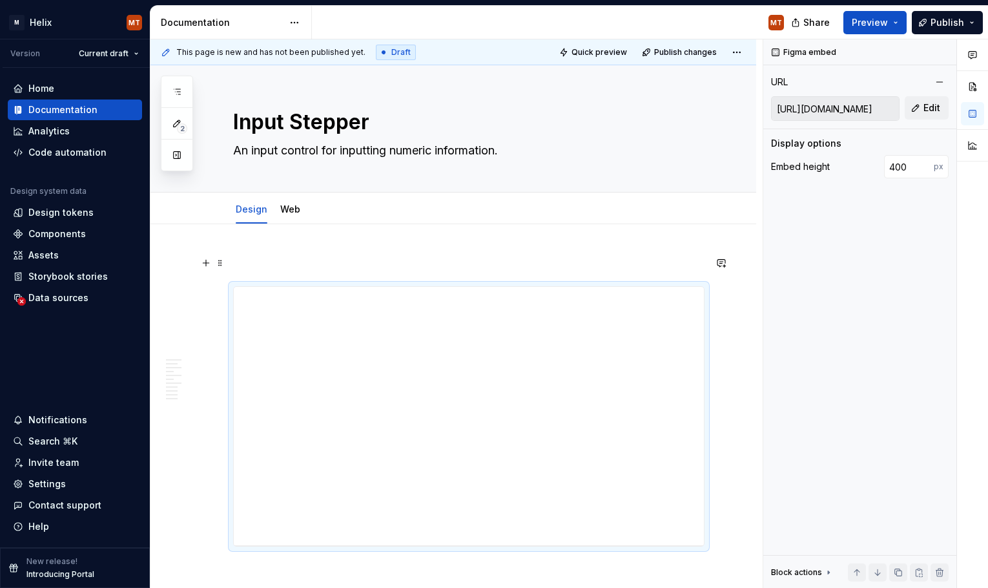
click at [317, 255] on p at bounding box center [469, 263] width 472 height 16
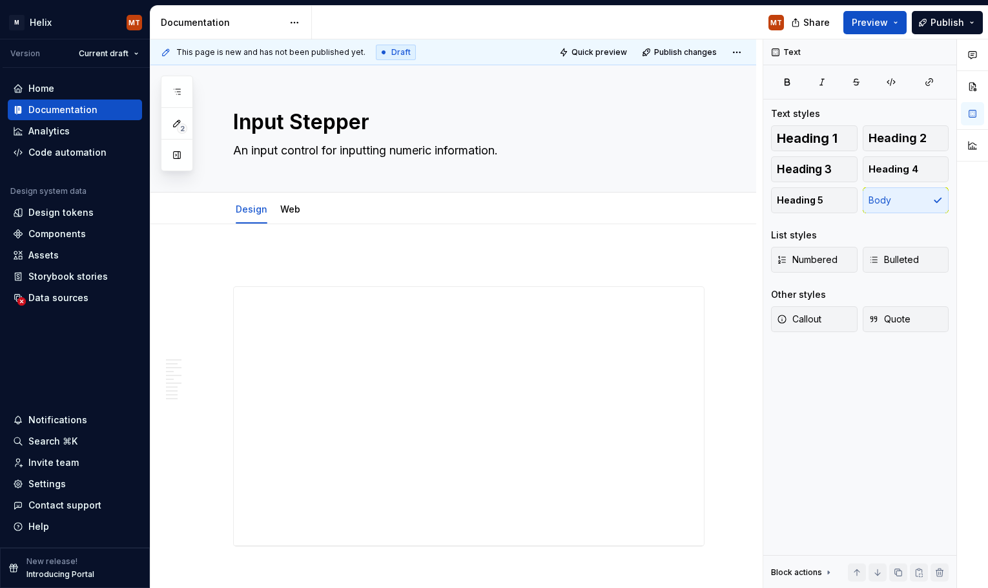
type textarea "*"
